Goal: Information Seeking & Learning: Learn about a topic

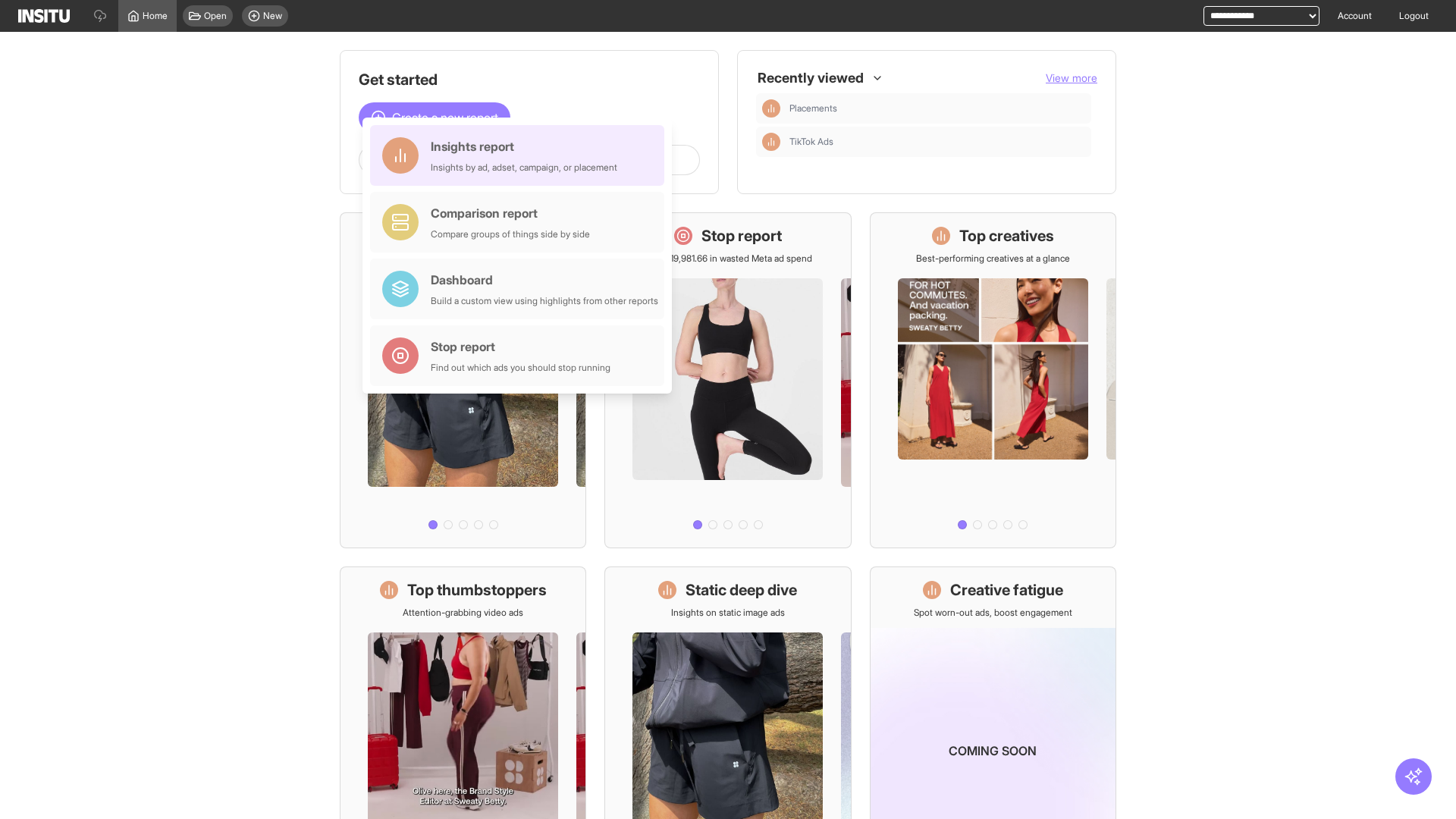
click at [521, 155] on div "Insights report Insights by ad, adset, campaign, or placement" at bounding box center [524, 155] width 187 height 36
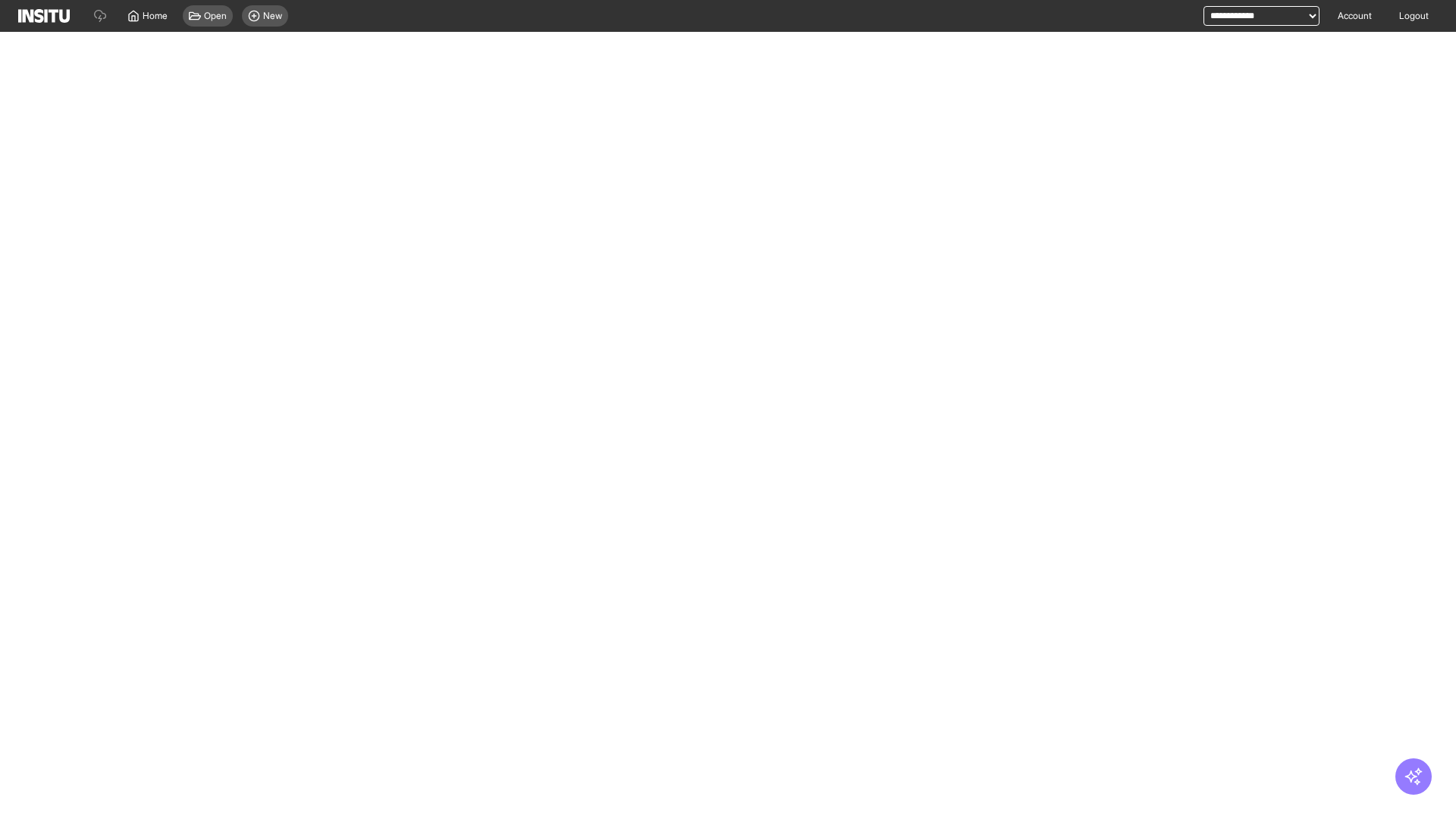
select select "**"
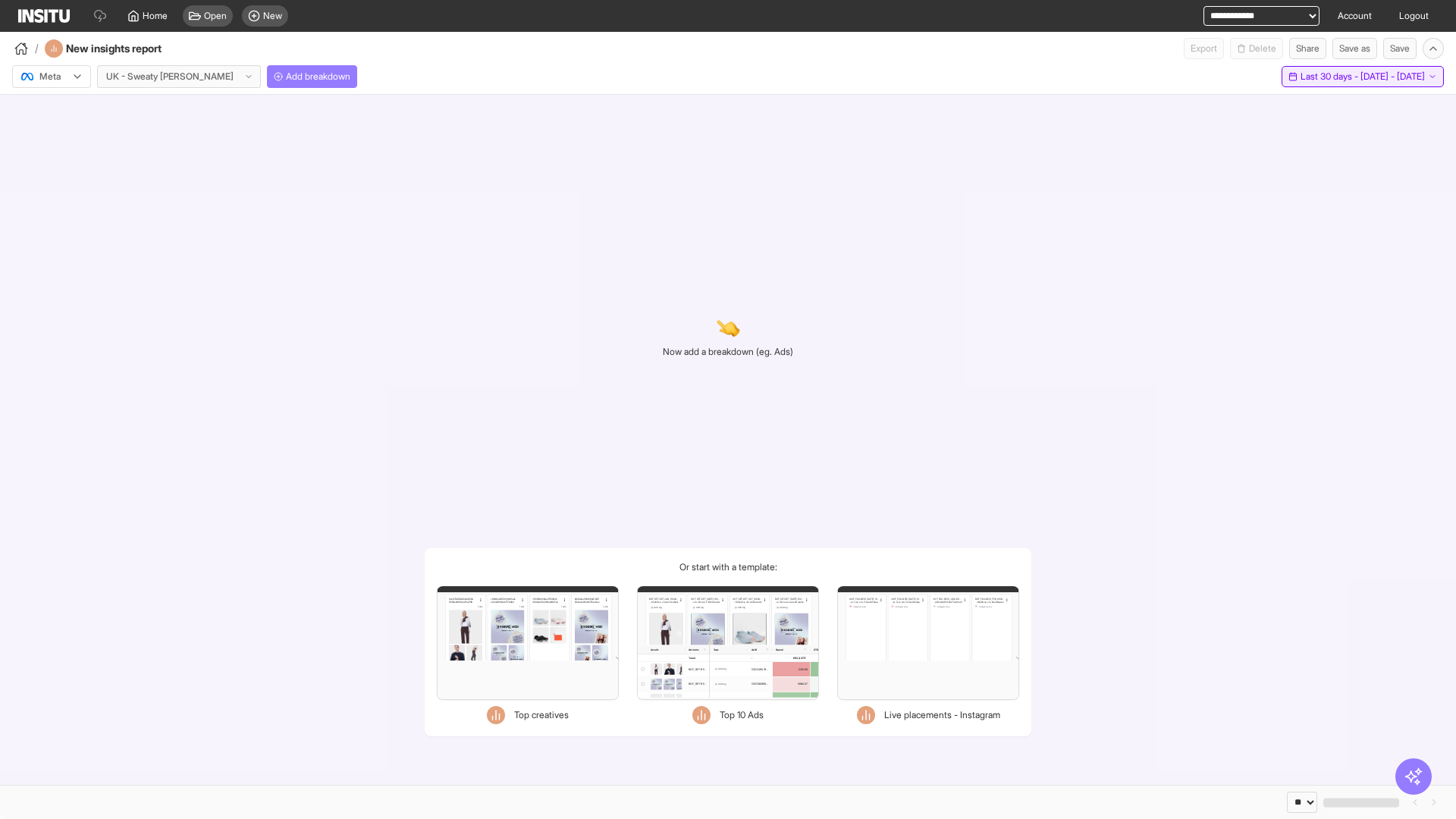
click at [1328, 76] on span "Last 30 days - [DATE] - [DATE]" at bounding box center [1363, 76] width 125 height 12
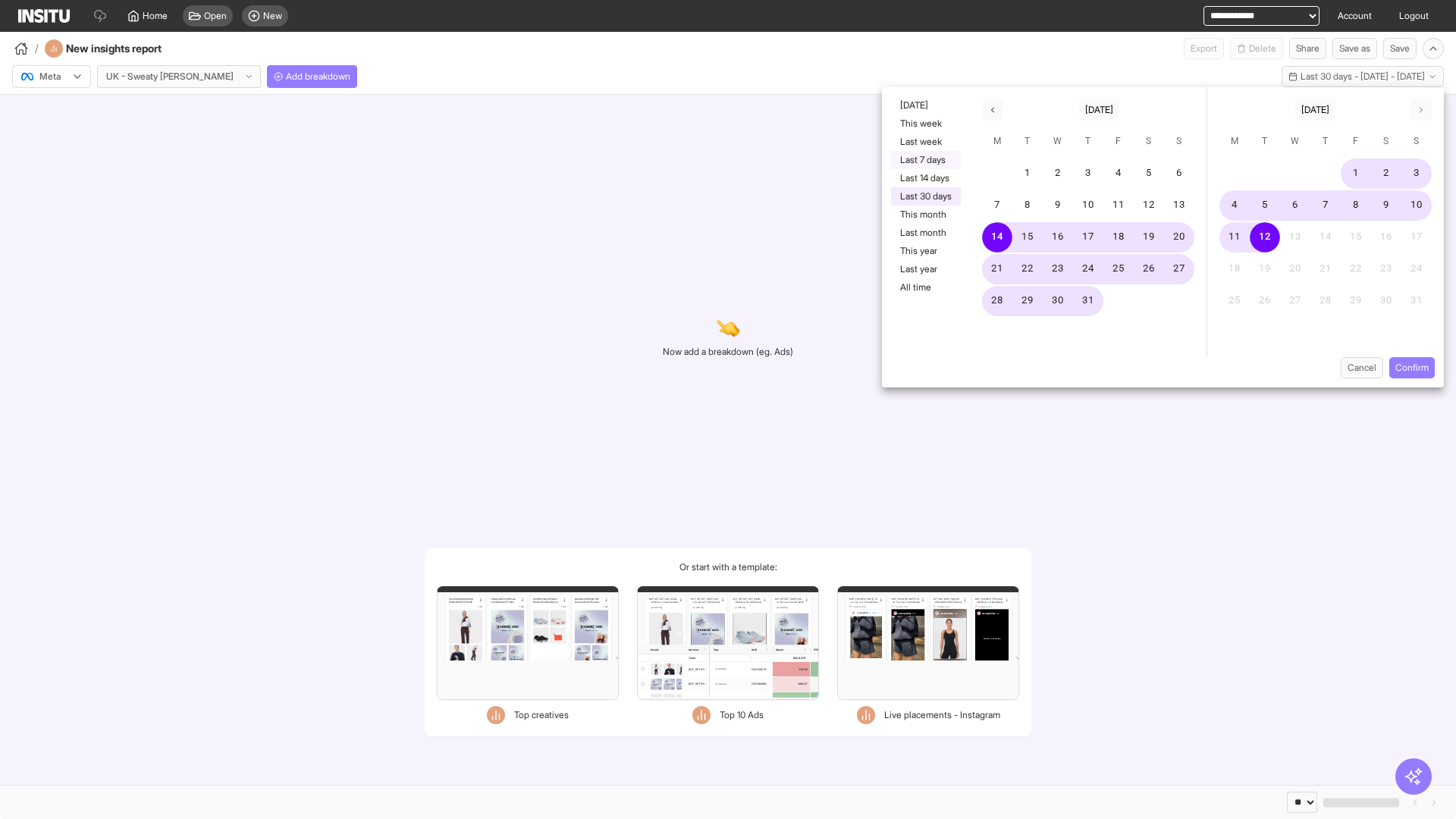
click at [925, 160] on button "Last 7 days" at bounding box center [926, 159] width 70 height 18
